Goal: Task Accomplishment & Management: Manage account settings

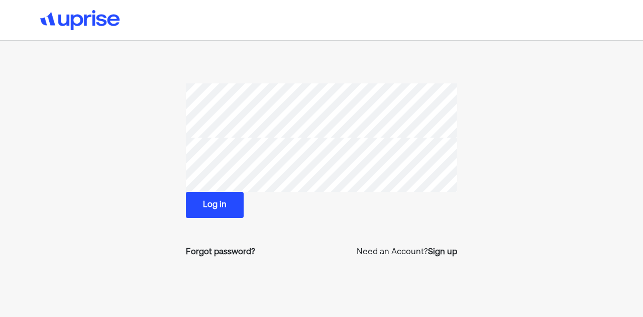
click at [221, 208] on button "Log in" at bounding box center [215, 205] width 58 height 26
click at [155, 157] on section "Log in Forgot password? Need an Account? Sign up" at bounding box center [321, 174] width 426 height 183
click at [169, 157] on section "Log in Forgot password? Need an Account? Sign up" at bounding box center [321, 174] width 426 height 183
click at [228, 252] on div "Forgot password?" at bounding box center [220, 252] width 69 height 12
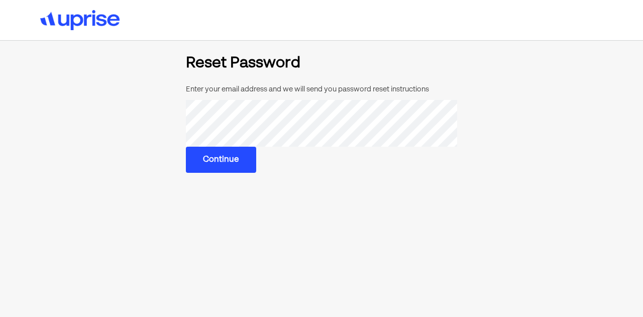
click at [226, 165] on button "Continue" at bounding box center [221, 160] width 70 height 26
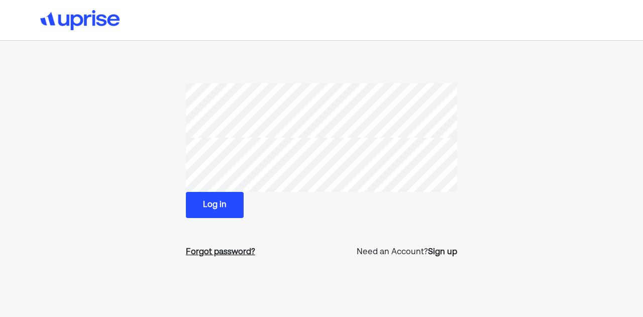
click at [226, 255] on div "Forgot password?" at bounding box center [220, 252] width 69 height 12
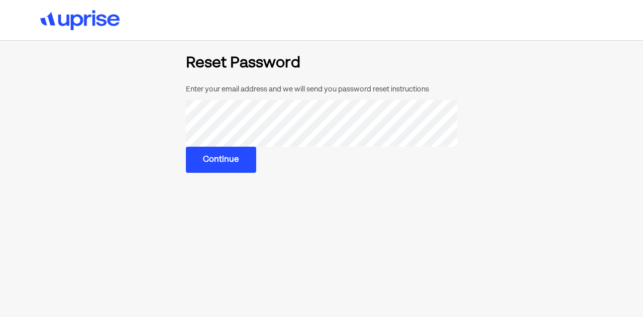
click at [214, 171] on button "Continue" at bounding box center [221, 160] width 70 height 26
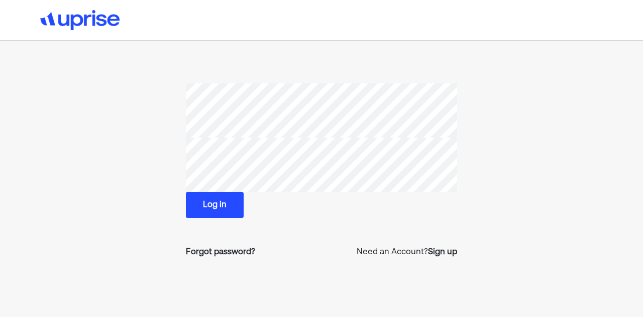
click at [210, 206] on button "Log in" at bounding box center [215, 205] width 58 height 26
click at [212, 258] on div "Forgot password? Need an Account? Sign up" at bounding box center [321, 252] width 271 height 28
click at [219, 250] on div "Forgot password?" at bounding box center [220, 252] width 69 height 12
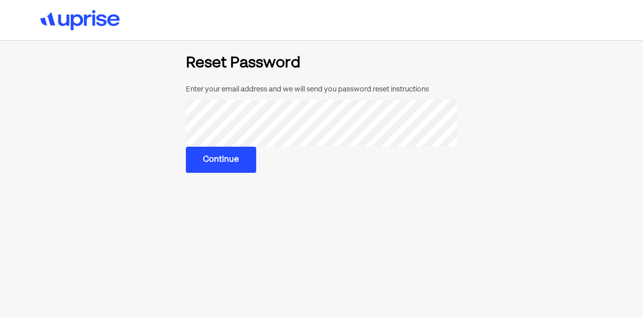
click at [221, 161] on button "Continue" at bounding box center [221, 160] width 70 height 26
